Goal: Transaction & Acquisition: Purchase product/service

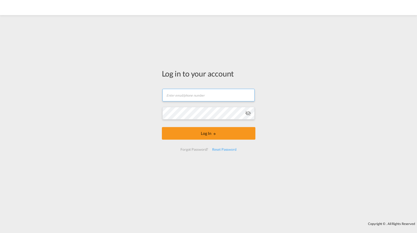
click at [188, 99] on input "text" at bounding box center [208, 95] width 92 height 13
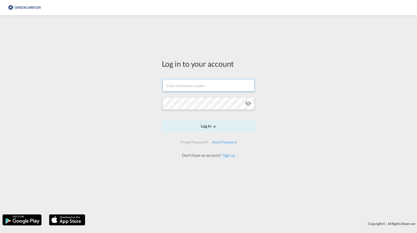
type input "[PERSON_NAME][EMAIL_ADDRESS][PERSON_NAME][PERSON_NAME][DOMAIN_NAME]"
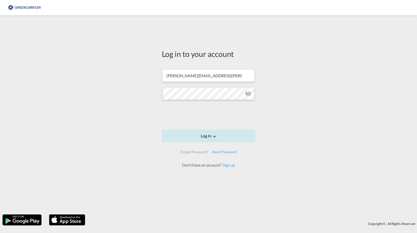
click at [208, 135] on button "Log In" at bounding box center [208, 135] width 93 height 13
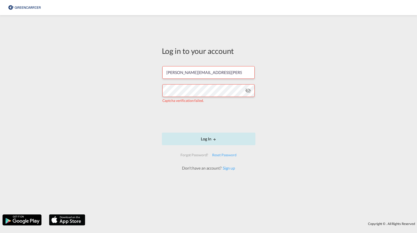
click at [209, 143] on button "Log In" at bounding box center [208, 138] width 93 height 13
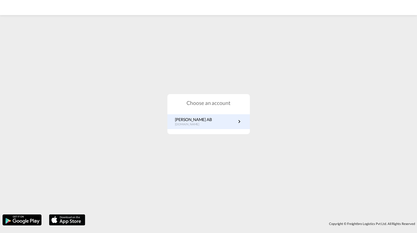
click at [201, 122] on p "[DOMAIN_NAME]" at bounding box center [193, 124] width 37 height 4
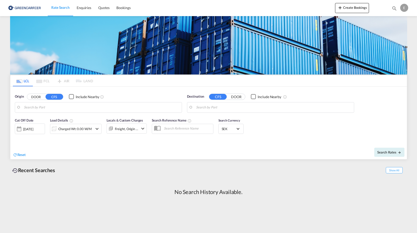
click at [32, 96] on button "DOOR" at bounding box center [36, 97] width 18 height 6
click at [32, 107] on input "Search by Door" at bounding box center [101, 108] width 155 height 8
click at [49, 108] on input "Search by Door" at bounding box center [101, 108] width 155 height 8
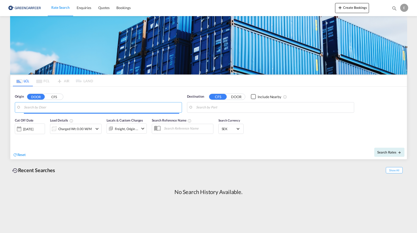
paste input "Nolatovägen 32 269 78 Torekov"
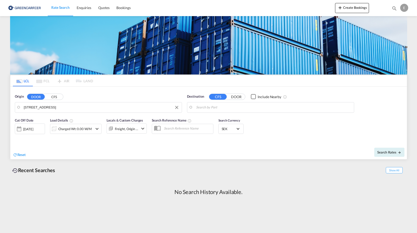
drag, startPoint x: 81, startPoint y: 107, endPoint x: 53, endPoint y: 108, distance: 27.7
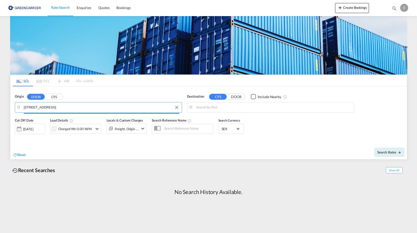
drag, startPoint x: 77, startPoint y: 107, endPoint x: 61, endPoint y: 108, distance: 15.7
click at [61, 108] on input "Nolatovägen 32 269 78 Torekov" at bounding box center [101, 108] width 155 height 8
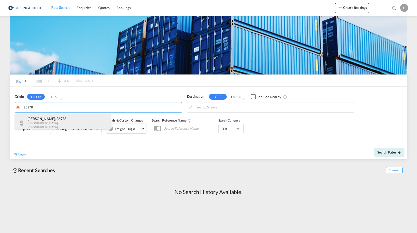
click at [54, 122] on div "Torekov , 26978 Skåne , Sweden SE-26978" at bounding box center [63, 123] width 96 height 18
type input "SE-26978, Torekov, Skåne"
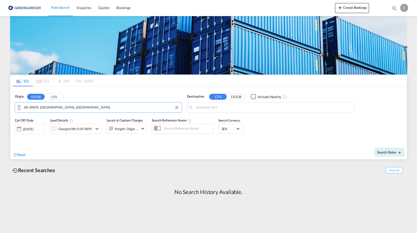
click at [217, 108] on input "Search by Port" at bounding box center [273, 108] width 155 height 8
click at [233, 105] on input "Search by Port" at bounding box center [273, 108] width 155 height 8
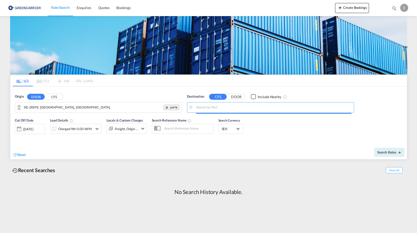
paste input "Veracruz"
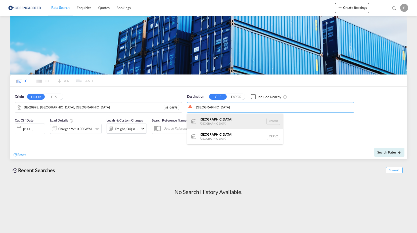
click at [228, 121] on div "Veracruz Mexico MXVER" at bounding box center [235, 121] width 96 height 15
type input "Veracruz, MXVER"
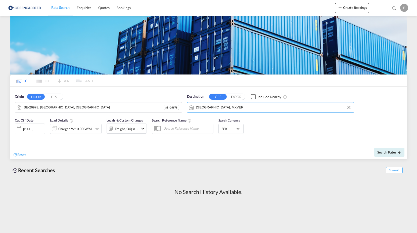
click at [91, 128] on div "Charged Wt: 0.00 W/M" at bounding box center [71, 129] width 42 height 10
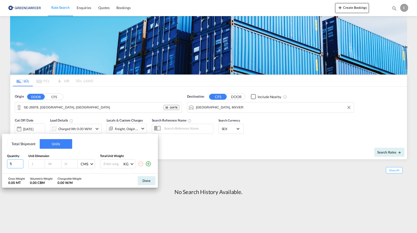
click at [17, 163] on input "5" at bounding box center [15, 163] width 16 height 9
type input "6"
click at [20, 162] on input "6" at bounding box center [15, 163] width 16 height 9
click at [32, 165] on input "number" at bounding box center [38, 163] width 14 height 5
type input "120"
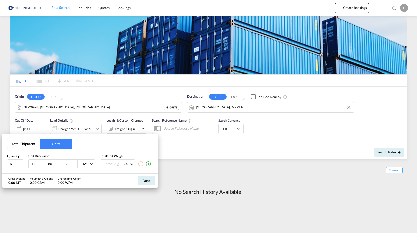
type input "80"
type input "160"
click at [110, 163] on input "number" at bounding box center [113, 163] width 20 height 9
type input "300"
click at [80, 172] on div "Total Shipment Units Quantity Unit Dimension Total Unit Weight 6 120 80 160 CMS…" at bounding box center [80, 154] width 156 height 40
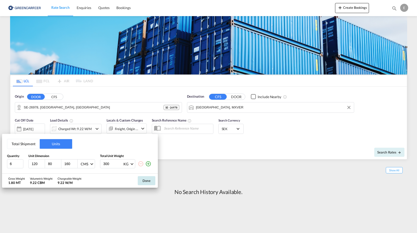
click at [146, 181] on button "Done" at bounding box center [147, 180] width 18 height 9
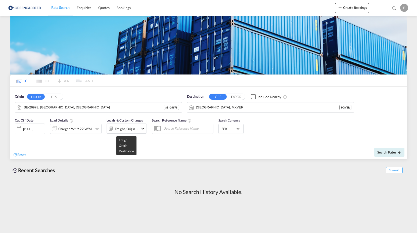
click at [136, 128] on div "Freight, Origin +1" at bounding box center [127, 128] width 24 height 7
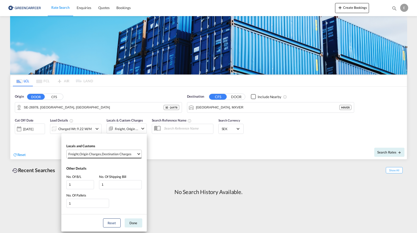
click at [132, 154] on span "Freight , Origin Charges , Destination Charges" at bounding box center [102, 154] width 68 height 5
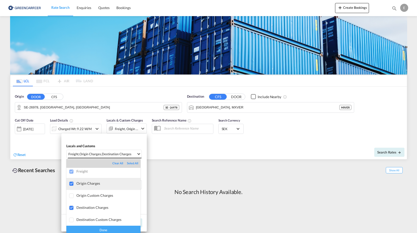
scroll to position [3, 0]
click at [117, 138] on md-backdrop at bounding box center [208, 116] width 417 height 233
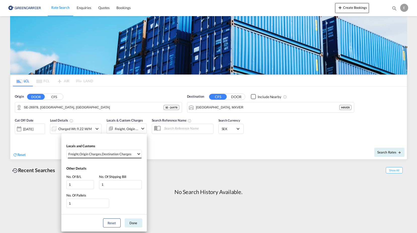
click at [121, 154] on div "Destination Charges" at bounding box center [117, 154] width 30 height 5
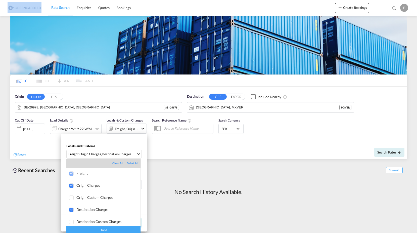
click at [121, 154] on md-backdrop at bounding box center [208, 116] width 417 height 233
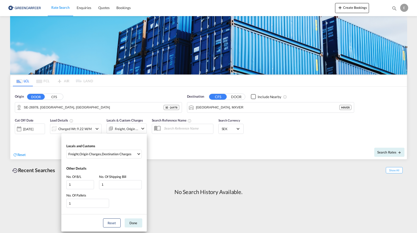
click at [180, 177] on div "Locals and Customs Freight , Origin Charges , Destination Charges Other Details…" at bounding box center [208, 116] width 417 height 233
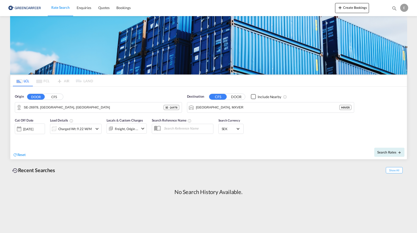
click at [97, 130] on md-icon "icon-chevron-down" at bounding box center [97, 129] width 6 height 6
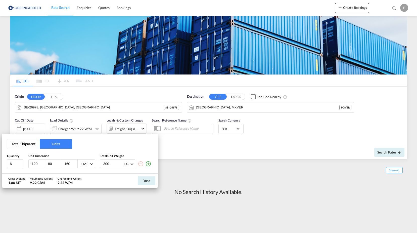
click at [97, 130] on div "Total Shipment Units Quantity Unit Dimension Total Unit Weight 6 120 80 160 CMS…" at bounding box center [208, 116] width 417 height 233
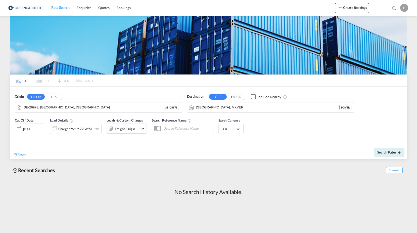
click at [232, 127] on span "SEK" at bounding box center [229, 129] width 14 height 5
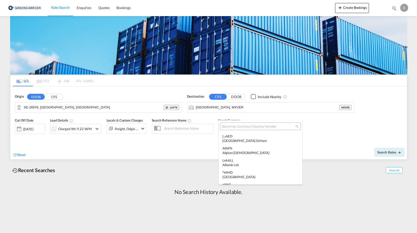
scroll to position [1470, 0]
click at [305, 134] on md-backdrop at bounding box center [208, 116] width 417 height 233
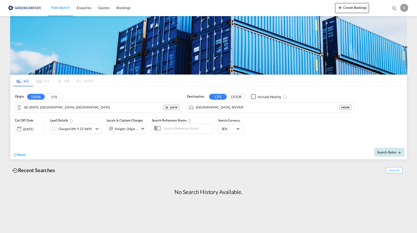
click at [386, 154] on span "Search Rates" at bounding box center [389, 152] width 24 height 4
type input "26978 to MXVER / 16 Sep 2025"
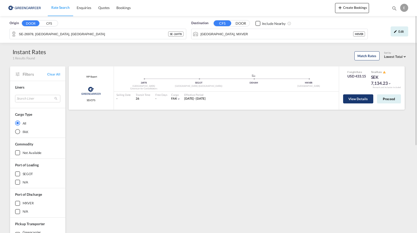
click at [361, 99] on button "View Details" at bounding box center [358, 98] width 30 height 9
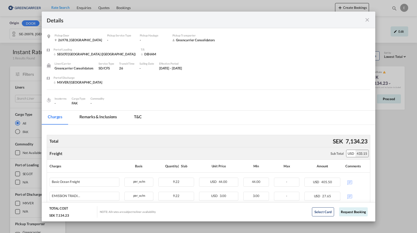
click at [103, 118] on md-tab-item "Remarks & Inclusions" at bounding box center [98, 118] width 50 height 14
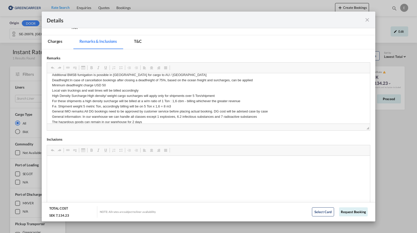
scroll to position [106, 0]
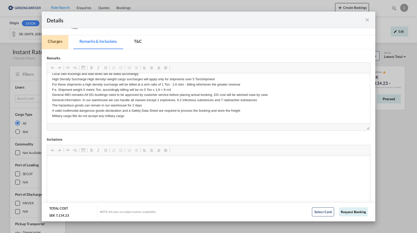
click at [61, 39] on md-tab-item "Charges" at bounding box center [55, 42] width 27 height 14
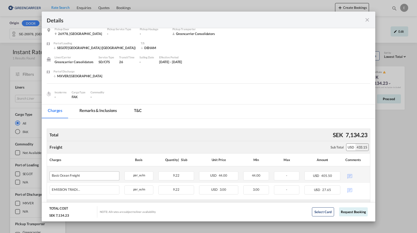
scroll to position [0, 0]
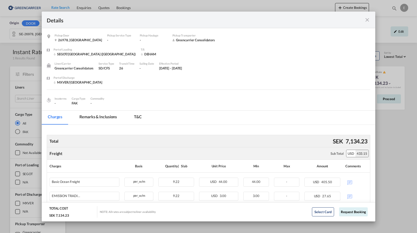
click at [36, 78] on div "Details Pickup Door 26978, Sweden Pickup Service Type - Pickup Haulage - Pickup…" at bounding box center [208, 116] width 417 height 233
click at [364, 19] on md-icon "icon-close fg-AAA8AD m-0 cursor" at bounding box center [367, 20] width 6 height 6
